Goal: Information Seeking & Learning: Learn about a topic

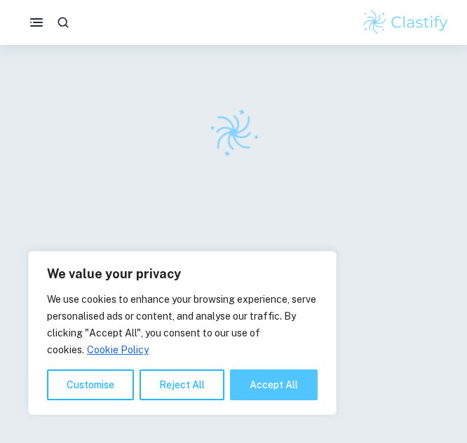
click at [271, 380] on button "Accept All" at bounding box center [274, 385] width 88 height 31
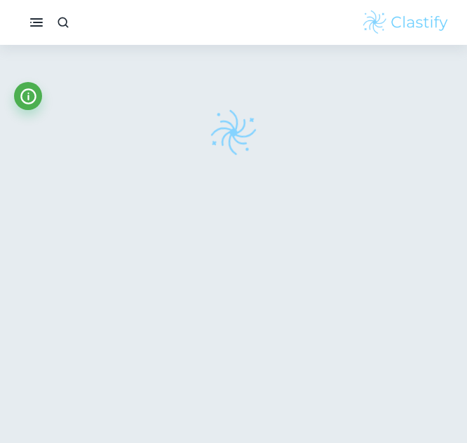
checkbox input "true"
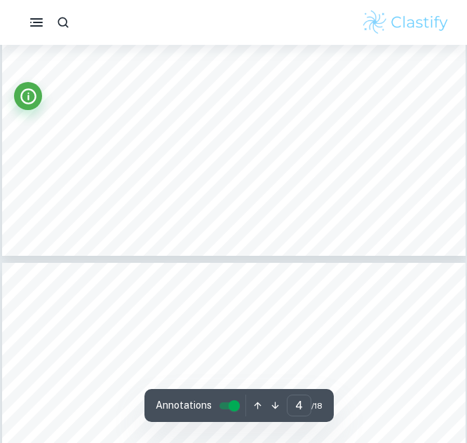
scroll to position [2376, 0]
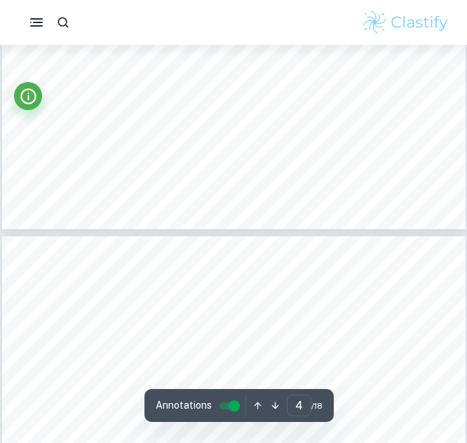
type input "5"
